Goal: Transaction & Acquisition: Book appointment/travel/reservation

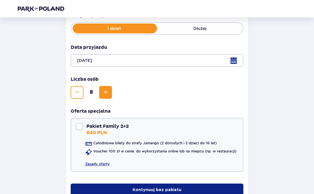
scroll to position [118, 0]
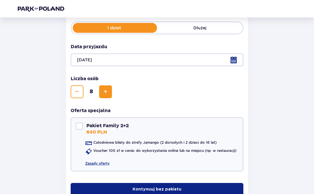
click at [177, 193] on button "Kontynuuj bez pakietu" at bounding box center [157, 189] width 173 height 13
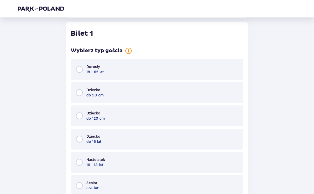
scroll to position [303, 0]
click at [168, 65] on div "Dorosły 18 - 65 lat" at bounding box center [157, 69] width 173 height 21
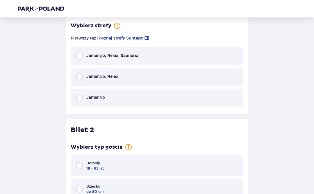
scroll to position [533, 0]
click at [133, 35] on span "Poznaj strefy Suntago" at bounding box center [121, 38] width 45 height 6
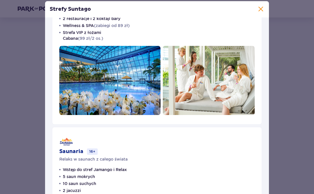
scroll to position [227, 0]
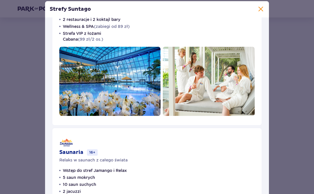
click at [263, 13] on span at bounding box center [260, 9] width 7 height 7
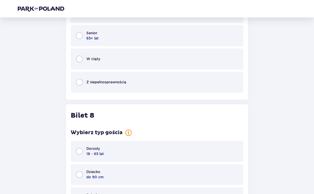
click at [194, 146] on div "Dorosły 18 - 65 lat" at bounding box center [157, 151] width 173 height 21
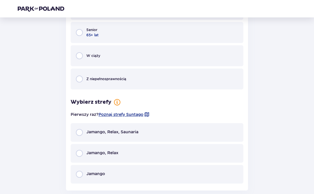
scroll to position [2206, 0]
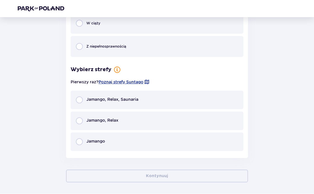
click at [217, 95] on div "Jamango, Relax, Saunaria" at bounding box center [157, 100] width 173 height 19
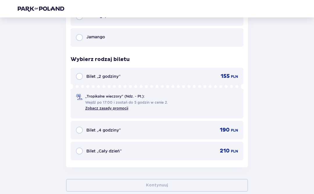
scroll to position [2319, 0]
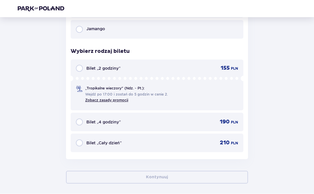
click at [201, 140] on div "Bilet „Cały dzień” 210 PLN" at bounding box center [157, 143] width 162 height 7
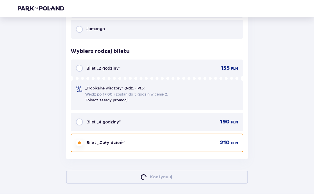
scroll to position [303, 0]
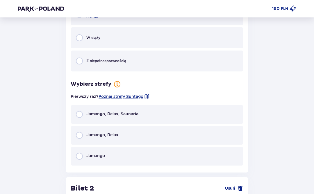
click at [230, 110] on div "Jamango, Relax, Saunaria" at bounding box center [157, 114] width 173 height 19
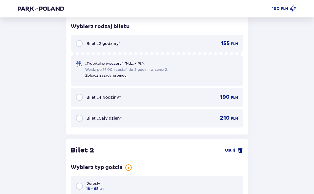
scroll to position [627, 0]
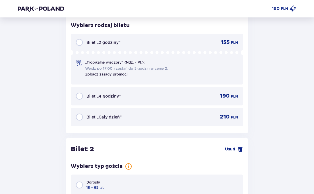
click at [233, 116] on span "PLN" at bounding box center [234, 117] width 7 height 5
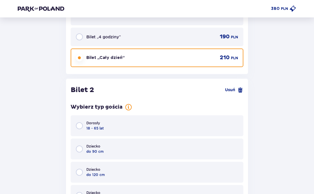
scroll to position [742, 0]
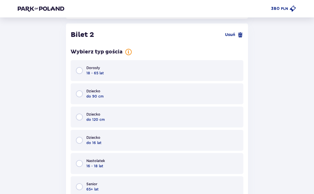
click at [243, 60] on div "Dorosły 18 - 65 lat" at bounding box center [157, 70] width 173 height 21
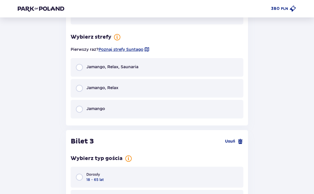
scroll to position [971, 0]
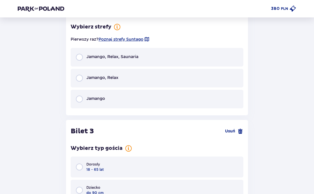
click at [227, 52] on div "Jamango, Relax, Saunaria" at bounding box center [157, 57] width 173 height 19
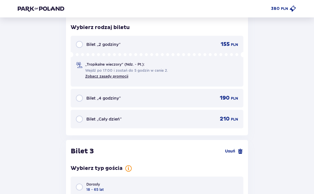
scroll to position [1065, 0]
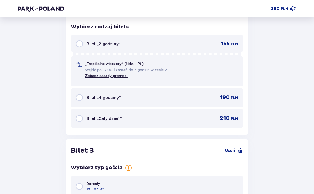
click at [216, 115] on div "210 PLN" at bounding box center [225, 118] width 26 height 7
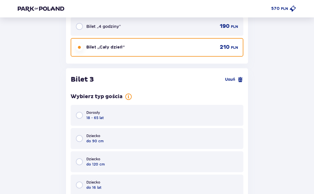
scroll to position [1180, 0]
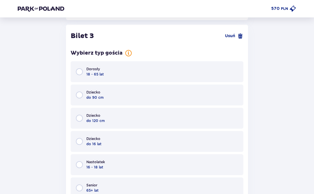
click at [227, 66] on div "Dorosły 18 - 65 lat" at bounding box center [157, 71] width 173 height 21
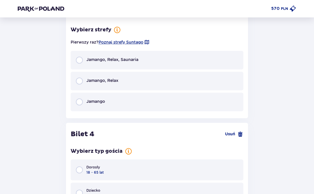
scroll to position [1410, 0]
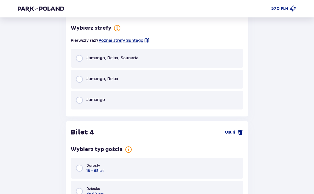
click at [224, 52] on div "Jamango, Relax, Saunaria" at bounding box center [157, 58] width 173 height 19
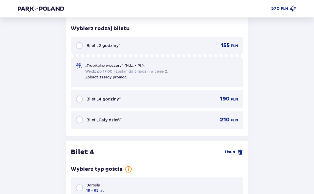
scroll to position [1504, 0]
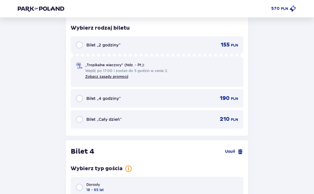
click at [195, 116] on div "Bilet „Cały dzień” 210 PLN" at bounding box center [157, 119] width 162 height 7
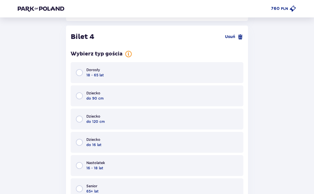
click at [215, 86] on div "Dziecko do 90 cm" at bounding box center [157, 95] width 173 height 21
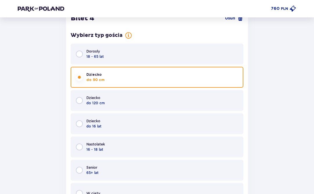
click at [210, 47] on div "Dorosły 18 - 65 lat" at bounding box center [157, 54] width 173 height 21
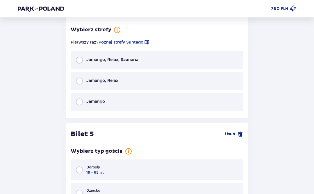
scroll to position [1848, 0]
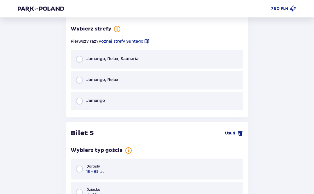
click at [218, 54] on div "Jamango, Relax, Saunaria" at bounding box center [157, 59] width 173 height 19
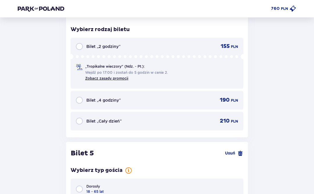
scroll to position [1942, 0]
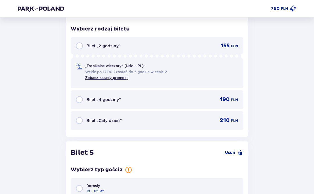
click at [192, 112] on div "Bilet „Cały dzień” 210 PLN" at bounding box center [157, 120] width 173 height 19
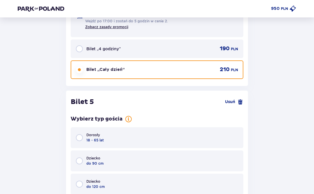
scroll to position [2057, 0]
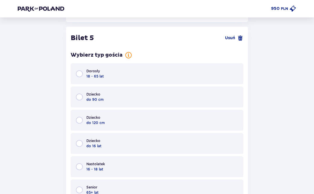
click at [220, 63] on div "Dorosły 18 - 65 lat" at bounding box center [157, 73] width 173 height 21
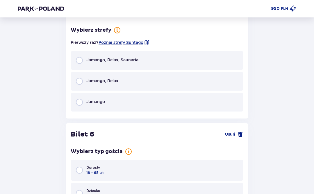
click at [223, 54] on div "Jamango, Relax, Saunaria" at bounding box center [157, 60] width 173 height 19
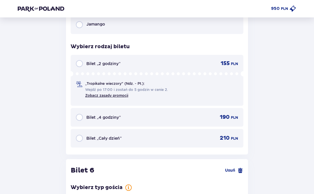
scroll to position [2381, 0]
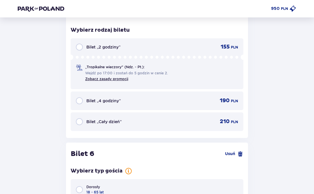
click at [192, 112] on div "Bilet „Cały dzień” 210 PLN" at bounding box center [157, 121] width 173 height 19
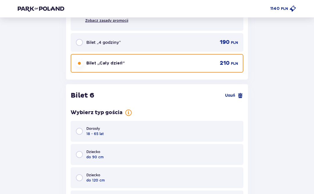
scroll to position [2496, 0]
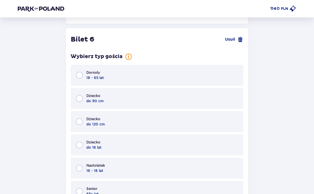
click at [221, 65] on div "Dorosły 18 - 65 lat" at bounding box center [157, 75] width 173 height 21
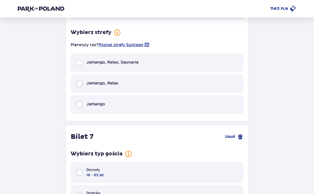
scroll to position [2725, 0]
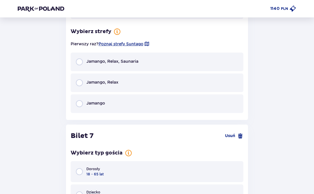
click at [199, 53] on div "Jamango, Relax, Saunaria" at bounding box center [157, 62] width 173 height 19
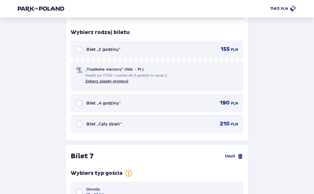
scroll to position [2819, 0]
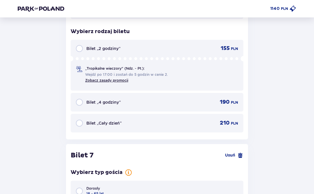
click at [218, 120] on div "210 PLN" at bounding box center [225, 123] width 26 height 7
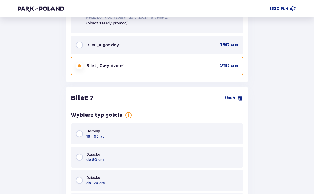
scroll to position [2934, 0]
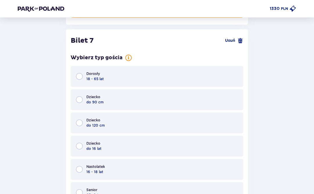
click at [192, 67] on div "Dorosły 18 - 65 lat" at bounding box center [157, 76] width 173 height 21
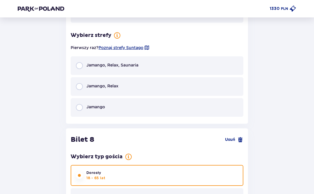
scroll to position [3164, 0]
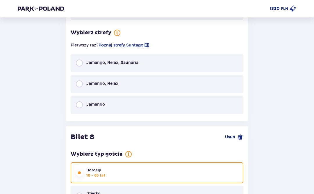
click at [198, 54] on div "Jamango, Relax, Saunaria" at bounding box center [157, 63] width 173 height 19
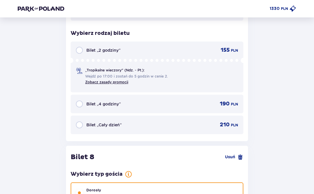
scroll to position [3258, 0]
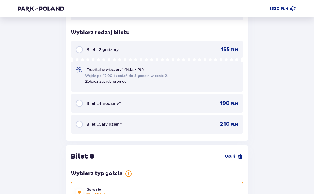
click at [169, 121] on div "Bilet „Cały dzień” 210 PLN" at bounding box center [157, 124] width 162 height 7
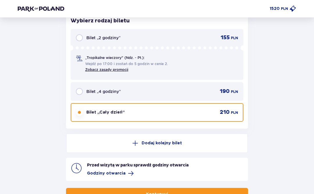
scroll to position [3718, 0]
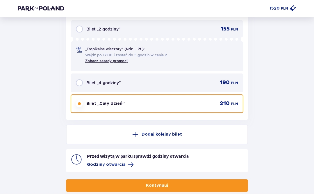
click at [188, 180] on button "Kontynuuj" at bounding box center [157, 186] width 182 height 13
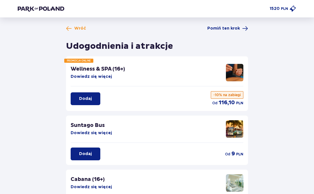
click at [239, 24] on div "Wróć Pomiń ten krok Udogodnienia i atrakcje PROMOCJA ONLINE Wellness & SPA (16+…" at bounding box center [157, 183] width 314 height 333
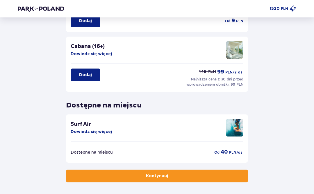
click at [168, 175] on span "button" at bounding box center [169, 176] width 6 height 6
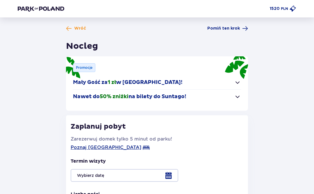
click at [237, 27] on span "Pomiń ten krok" at bounding box center [223, 29] width 33 height 6
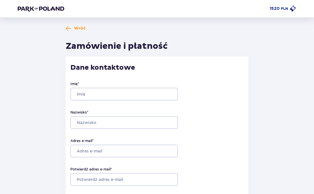
click at [44, 8] on img at bounding box center [41, 9] width 46 height 6
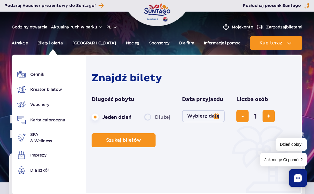
click at [267, 116] on span "dodaj bilet" at bounding box center [269, 116] width 4 height 0
type input "2"
click at [267, 116] on span "dodaj bilet" at bounding box center [269, 116] width 4 height 0
type input "3"
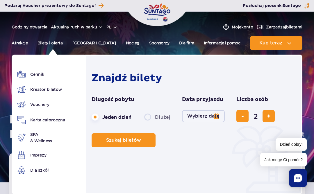
type input "3"
click at [268, 116] on span "dodaj bilet" at bounding box center [269, 116] width 4 height 0
type input "4"
click at [268, 116] on span "dodaj bilet" at bounding box center [269, 116] width 4 height 0
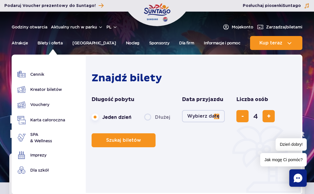
type input "5"
click at [267, 116] on span "dodaj bilet" at bounding box center [269, 116] width 4 height 0
type input "6"
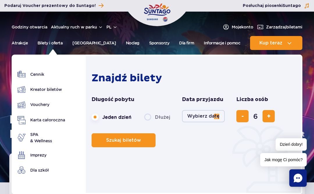
click at [267, 116] on span "dodaj bilet" at bounding box center [269, 116] width 4 height 0
type input "7"
click at [267, 116] on span "dodaj bilet" at bounding box center [269, 116] width 4 height 0
type input "8"
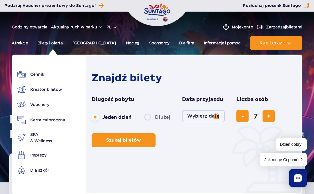
type input "8"
click at [267, 116] on span "dodaj bilet" at bounding box center [269, 116] width 4 height 0
type input "9"
click at [195, 117] on button "Wybierz datę" at bounding box center [203, 116] width 43 height 12
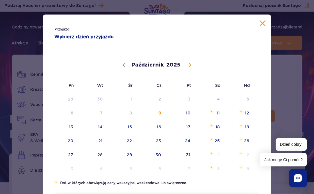
click at [185, 66] on span at bounding box center [190, 65] width 10 height 10
select select "10"
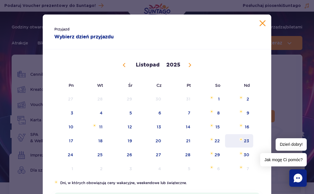
click at [244, 138] on span "23" at bounding box center [238, 140] width 29 height 13
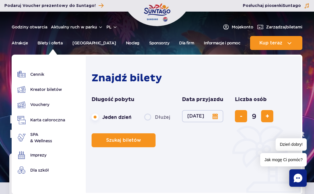
click at [138, 140] on span "Szukaj biletów" at bounding box center [123, 140] width 35 height 5
